Goal: Check status: Check status

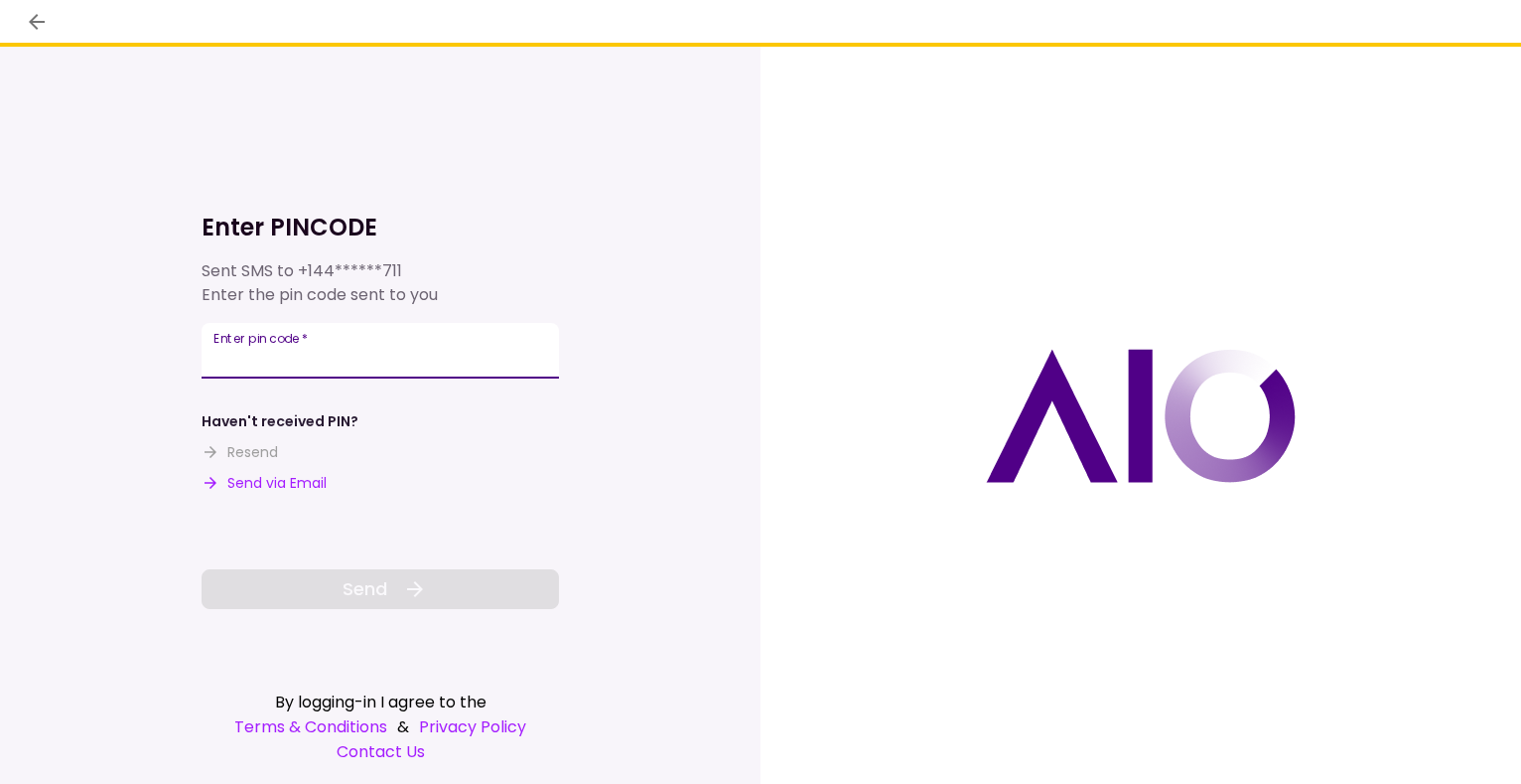
click at [266, 352] on input "Enter pin code   *" at bounding box center [381, 351] width 358 height 56
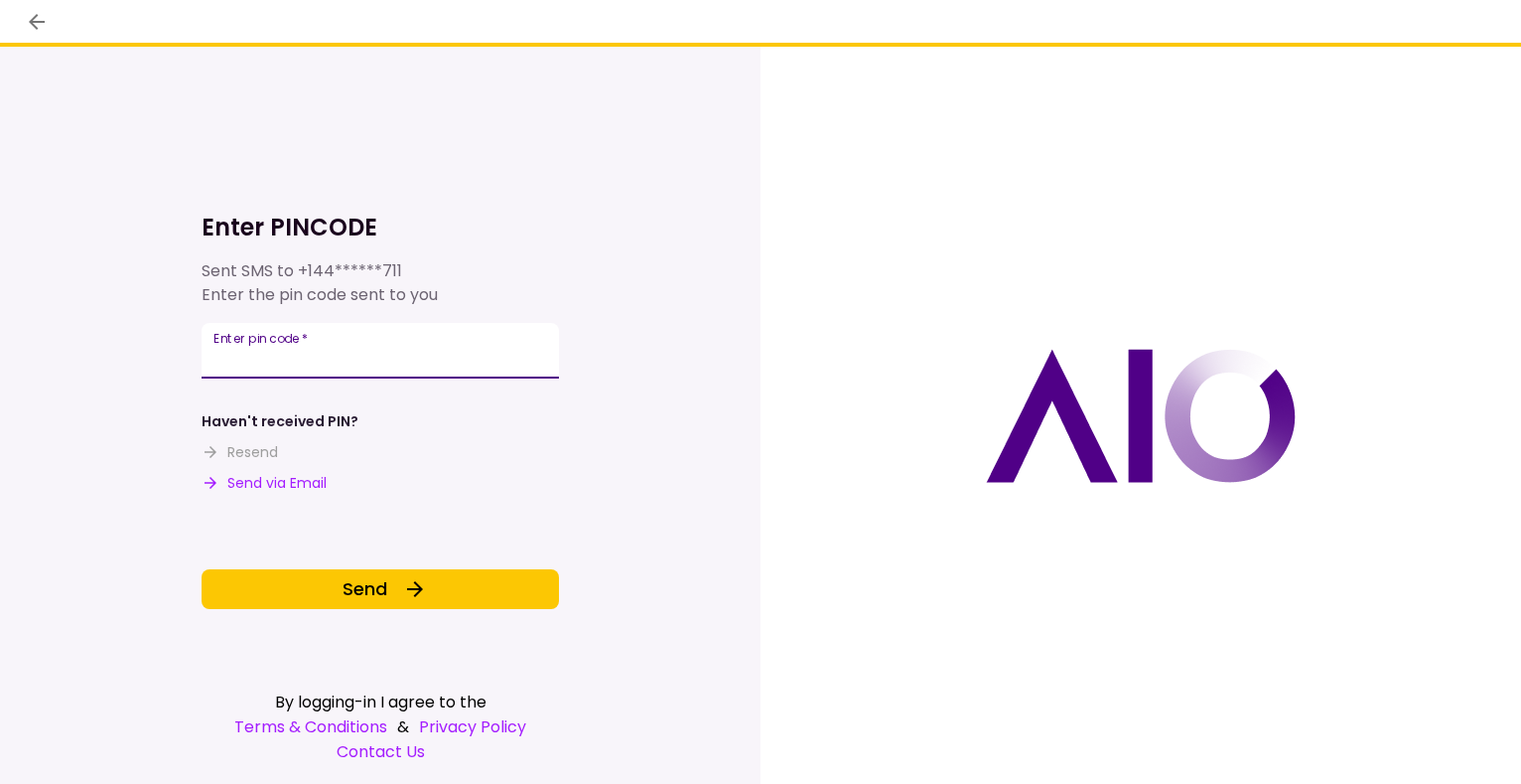
type input "******"
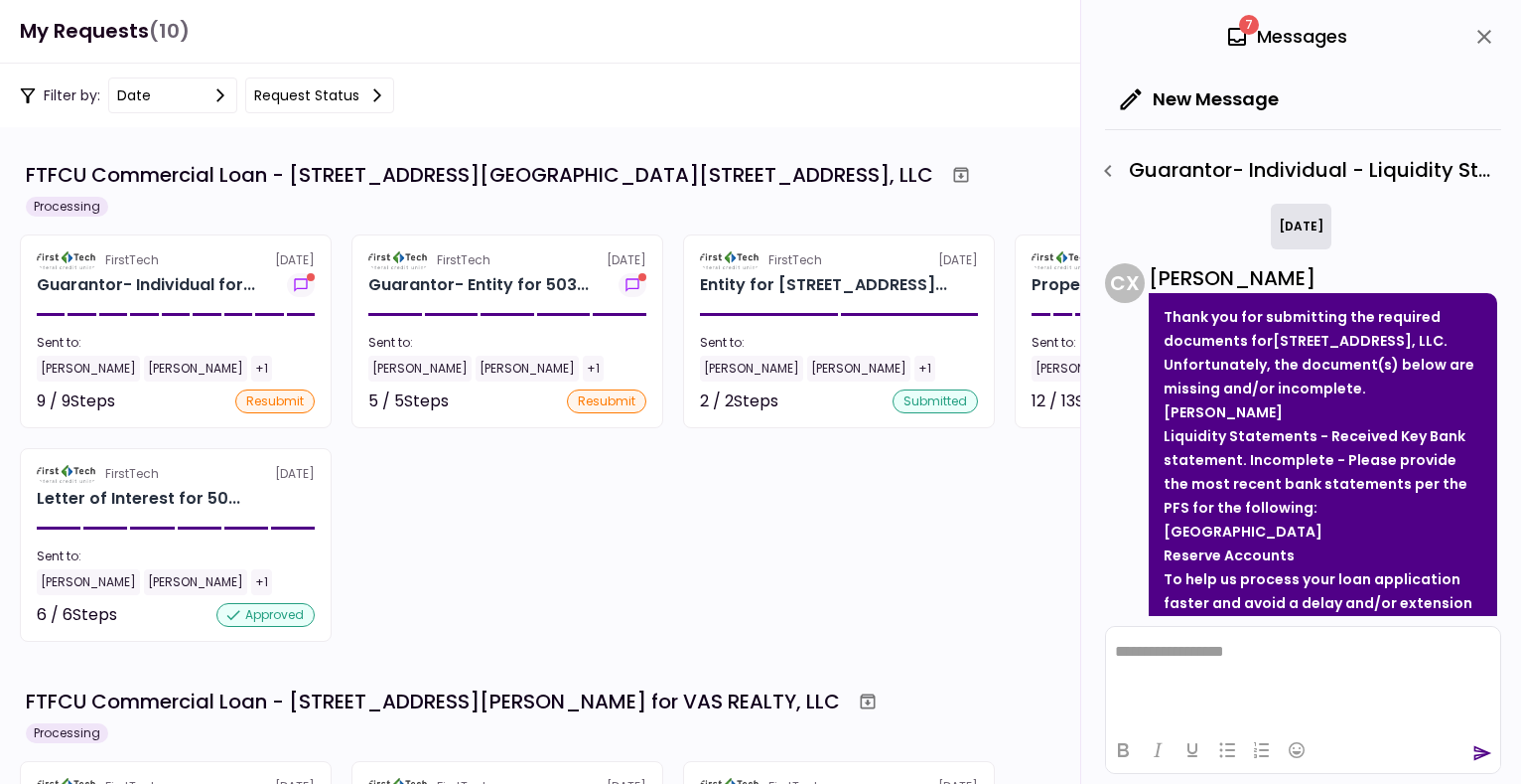
scroll to position [352, 0]
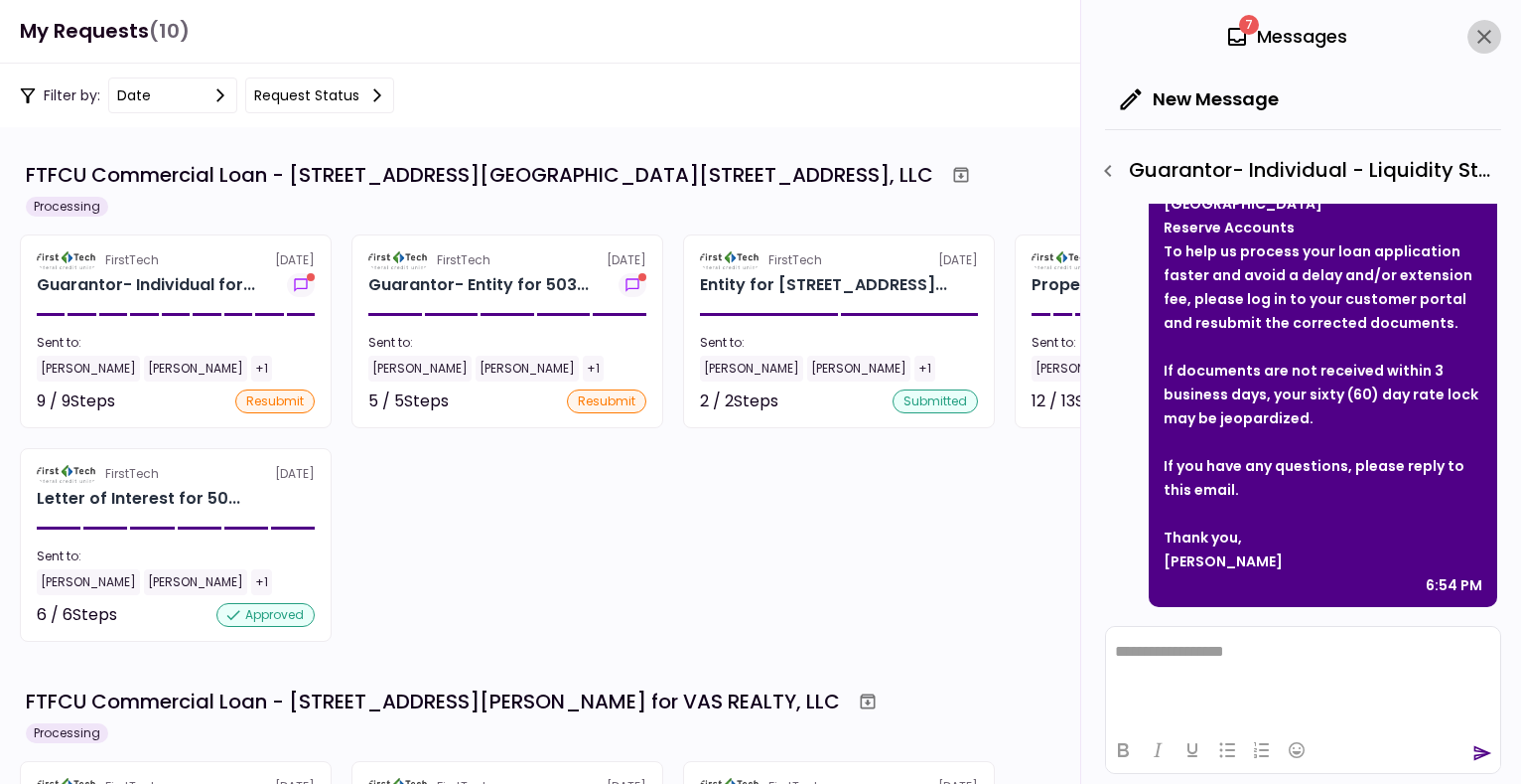
click at [1492, 36] on icon "close" at bounding box center [1485, 37] width 24 height 24
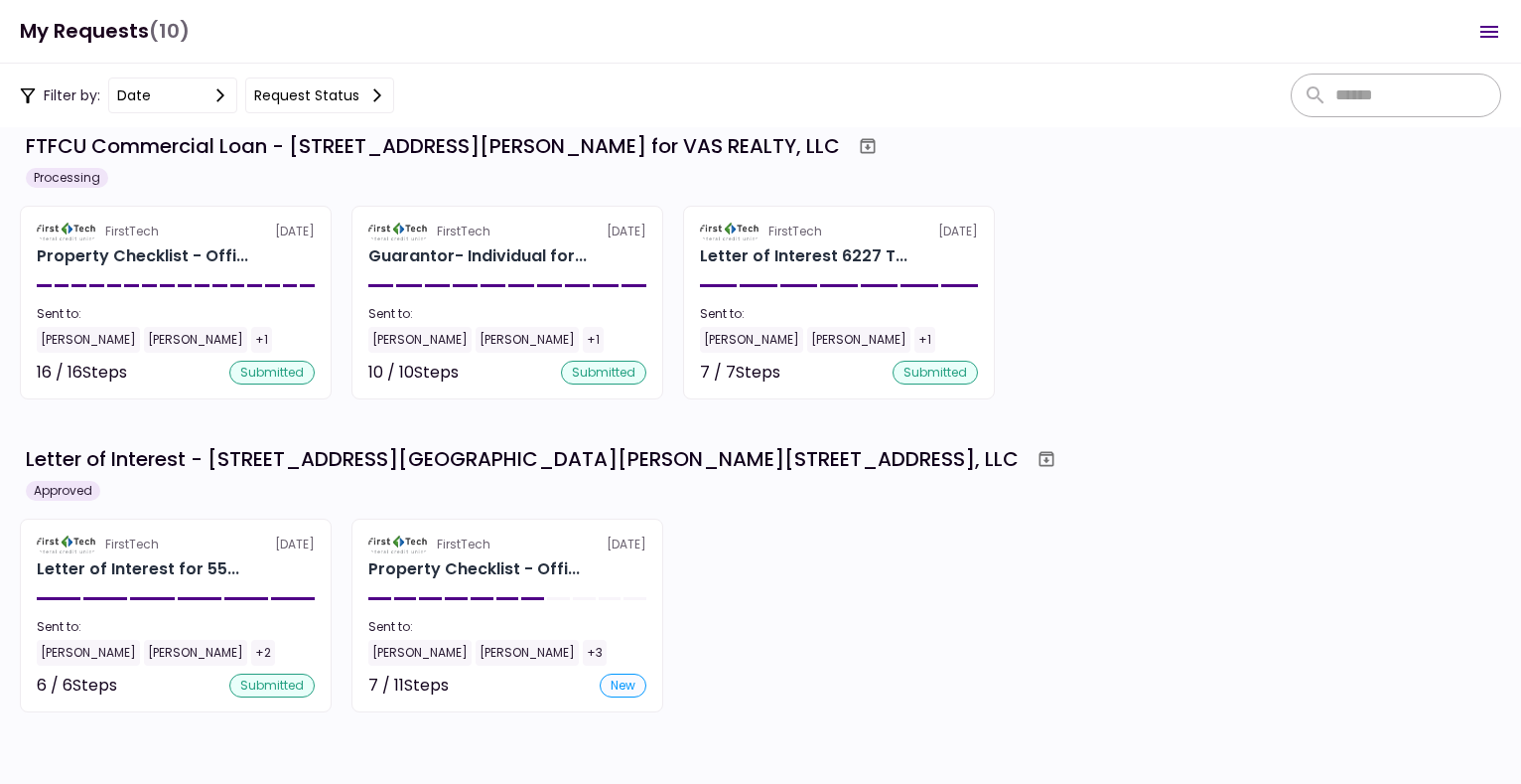
scroll to position [555, 0]
click at [899, 555] on div "FirstTech [DATE] Letter of Interest for 55... Sent to: [PERSON_NAME] [PERSON_NA…" at bounding box center [761, 615] width 1482 height 194
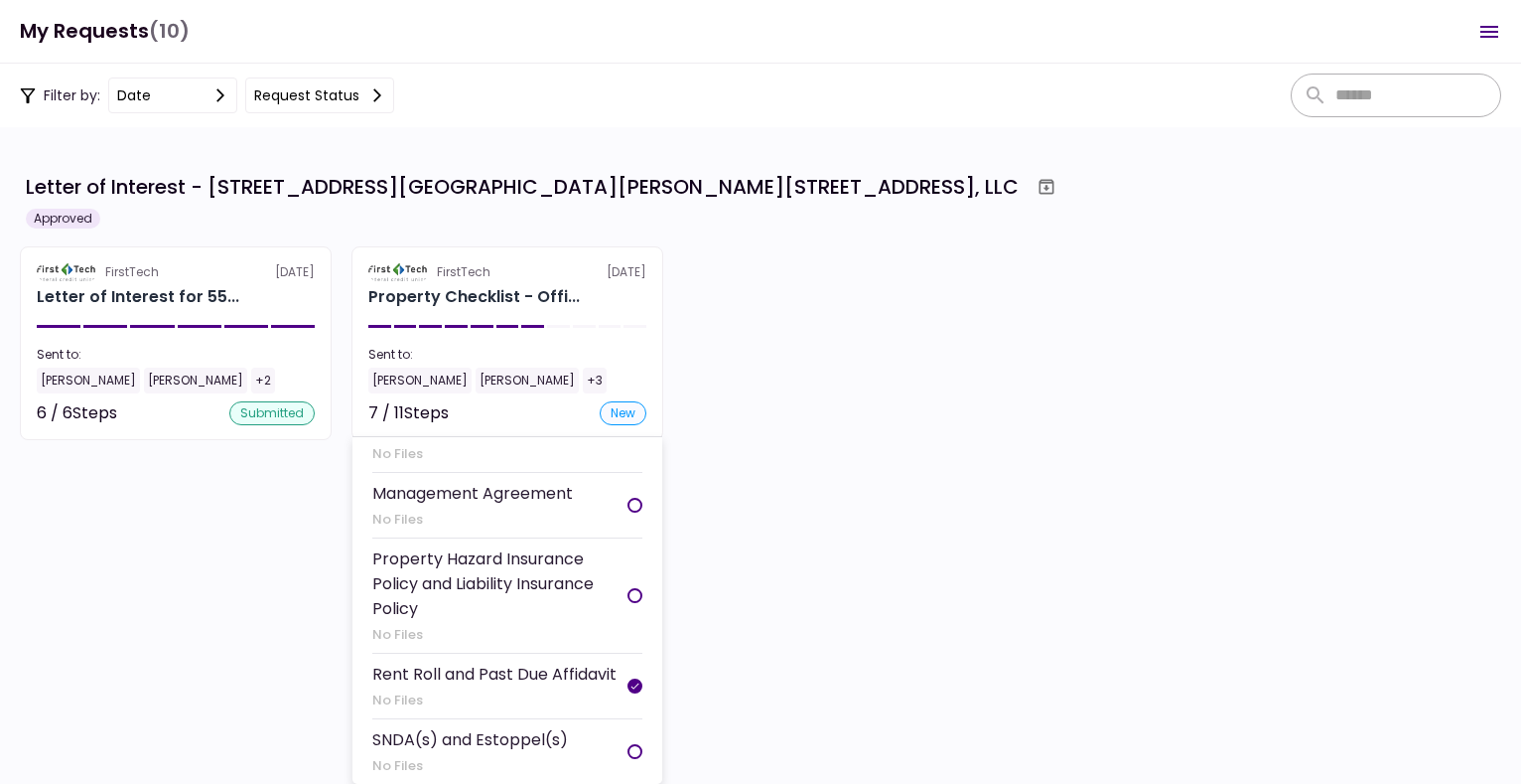
scroll to position [0, 0]
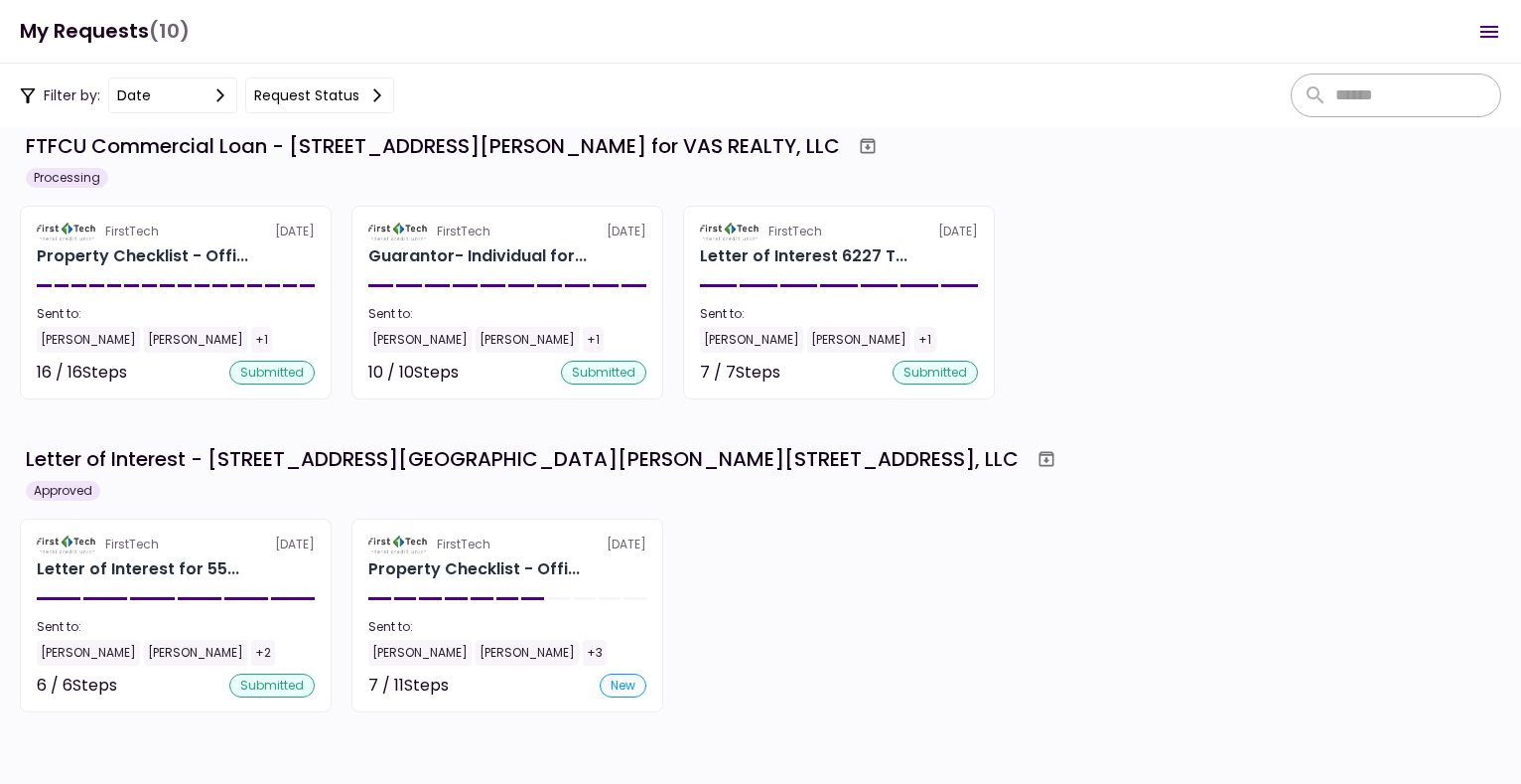
click at [828, 553] on div "FirstTech [DATE] Letter of Interest for 55... Sent to: [PERSON_NAME] [PERSON_NA…" at bounding box center [761, 615] width 1482 height 194
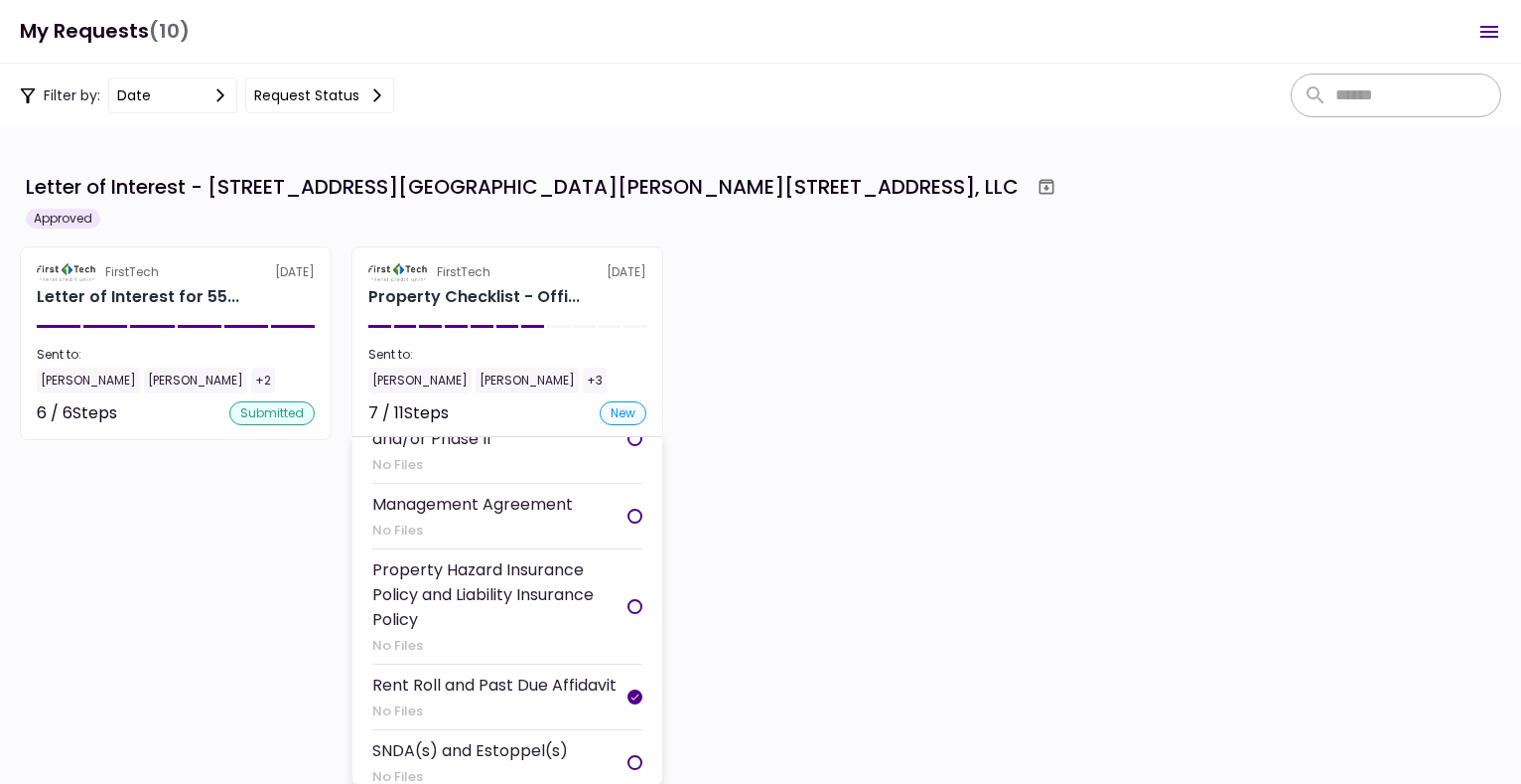
scroll to position [676, 0]
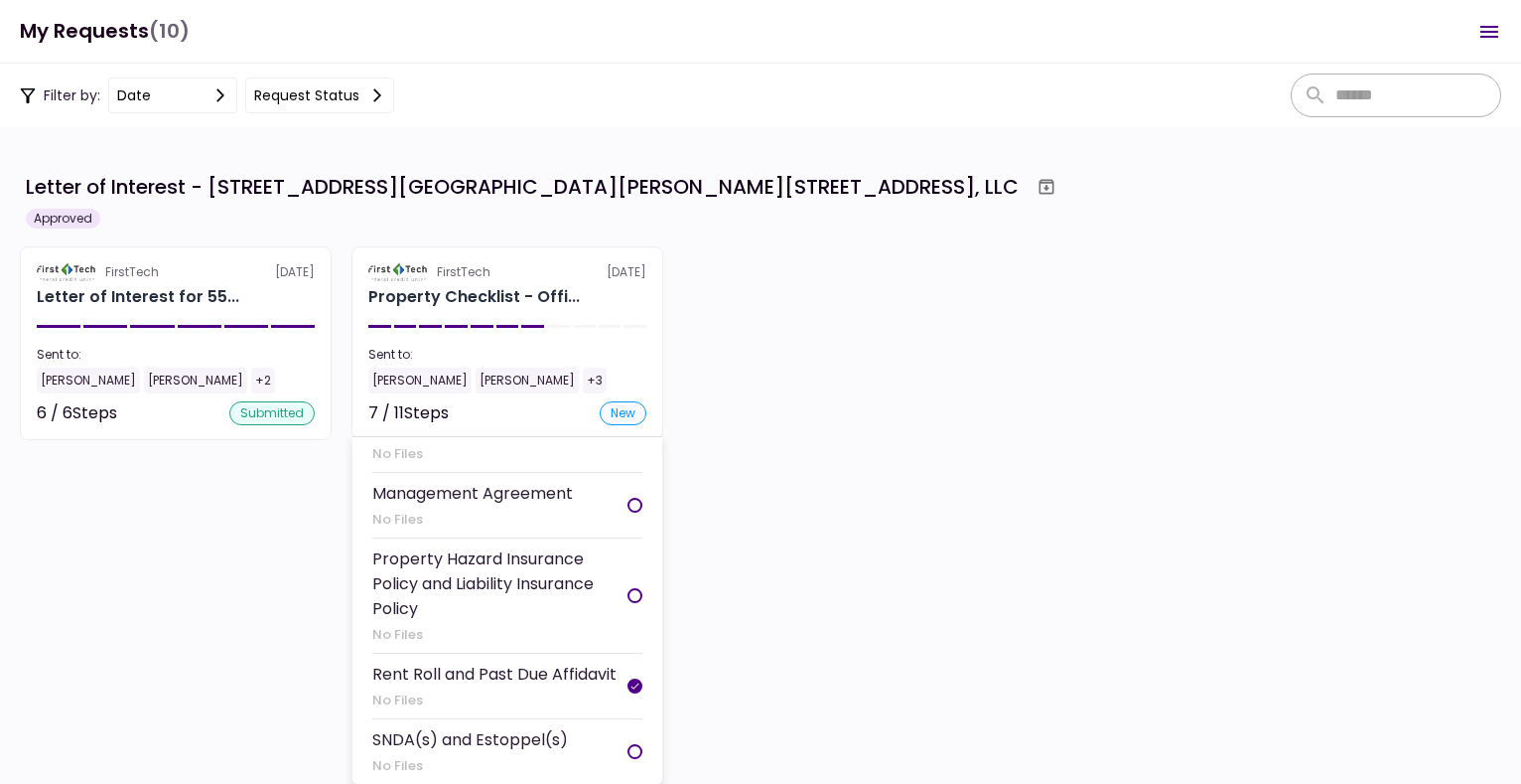
click at [523, 594] on div "Property Hazard Insurance Policy and Liability Insurance Policy" at bounding box center [499, 583] width 255 height 74
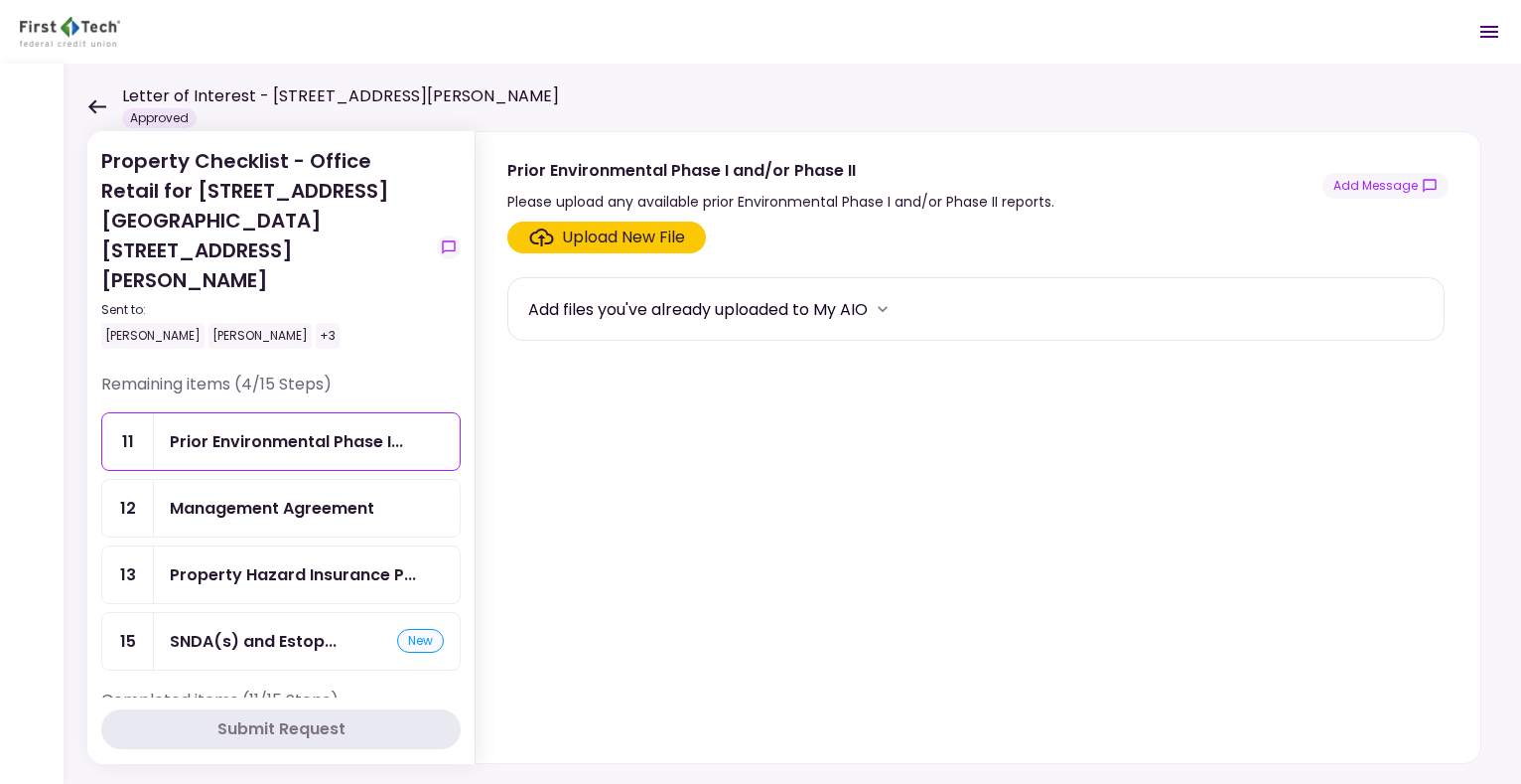
click at [93, 105] on icon at bounding box center [97, 106] width 18 height 14
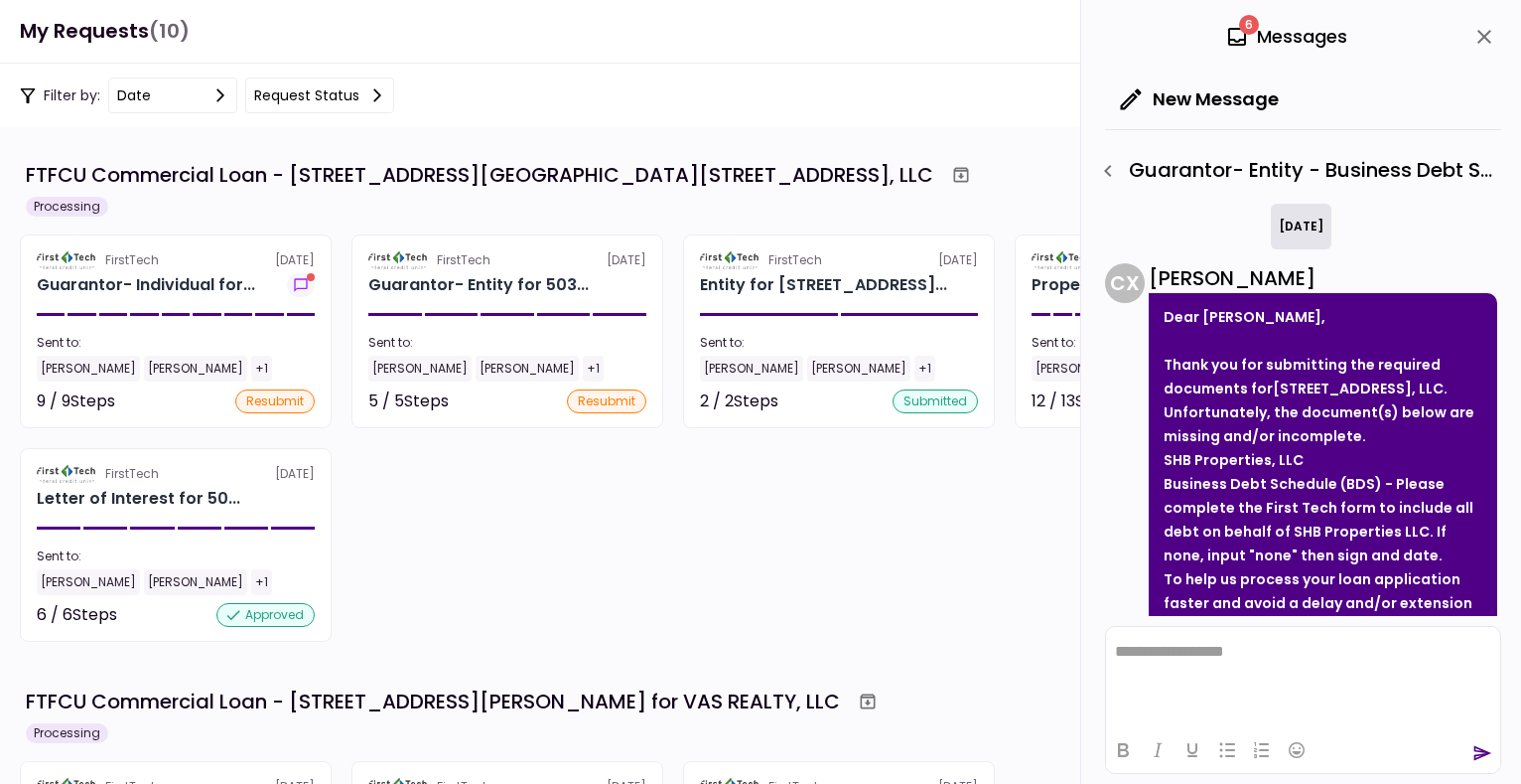
scroll to position [352, 0]
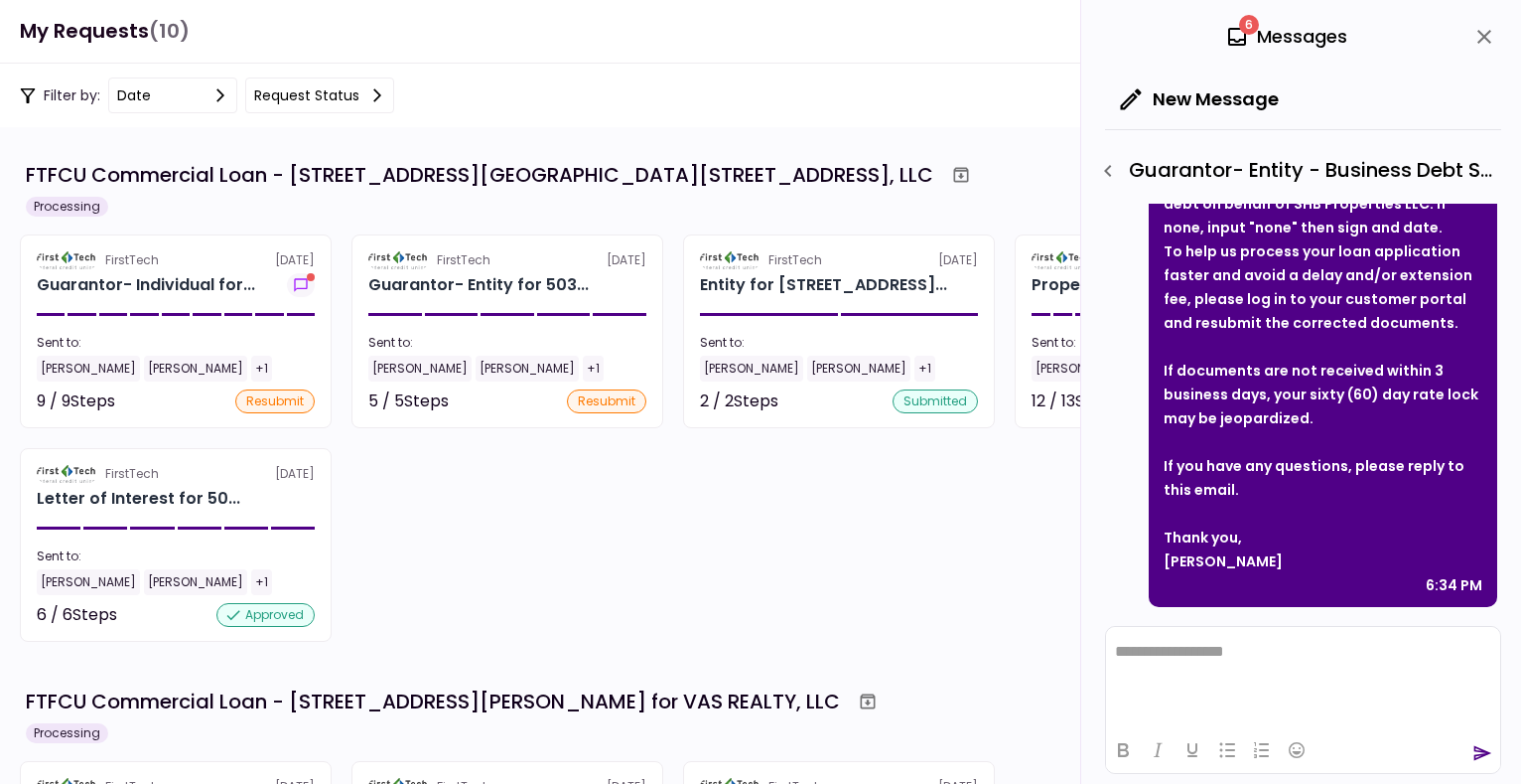
click at [1481, 33] on icon "close" at bounding box center [1485, 37] width 14 height 14
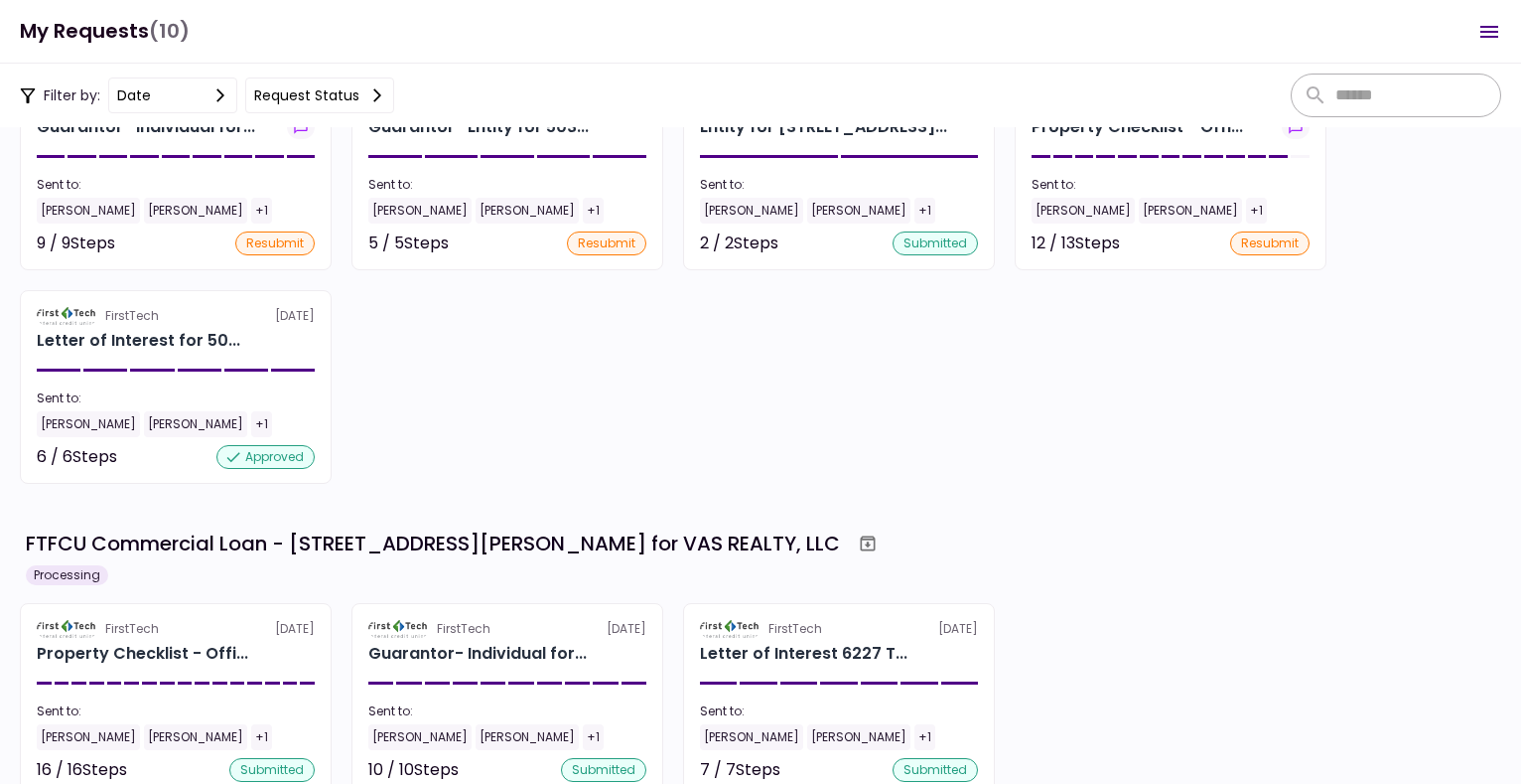
scroll to position [555, 0]
